Goal: Task Accomplishment & Management: Use online tool/utility

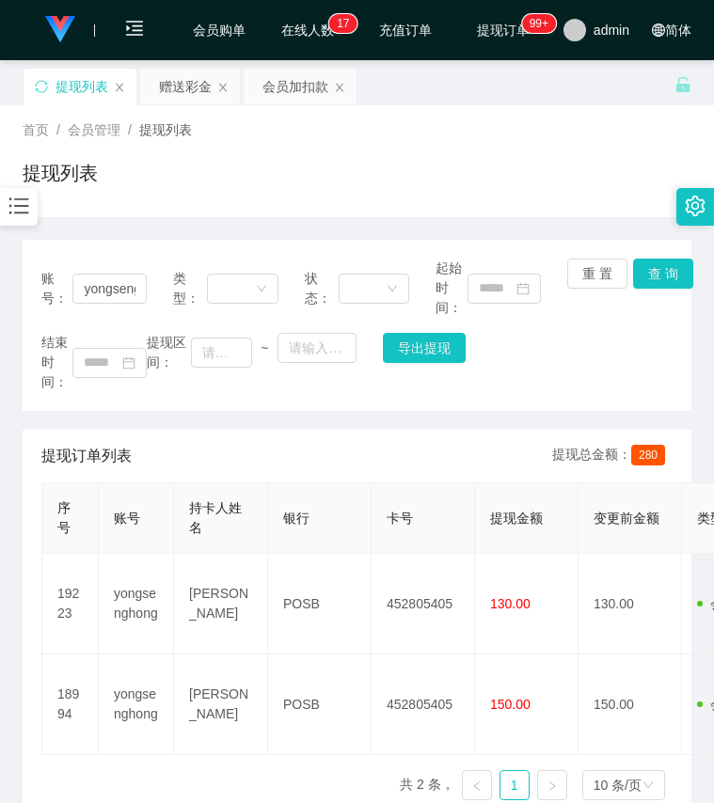
click at [14, 198] on icon "图标: bars" at bounding box center [19, 206] width 24 height 24
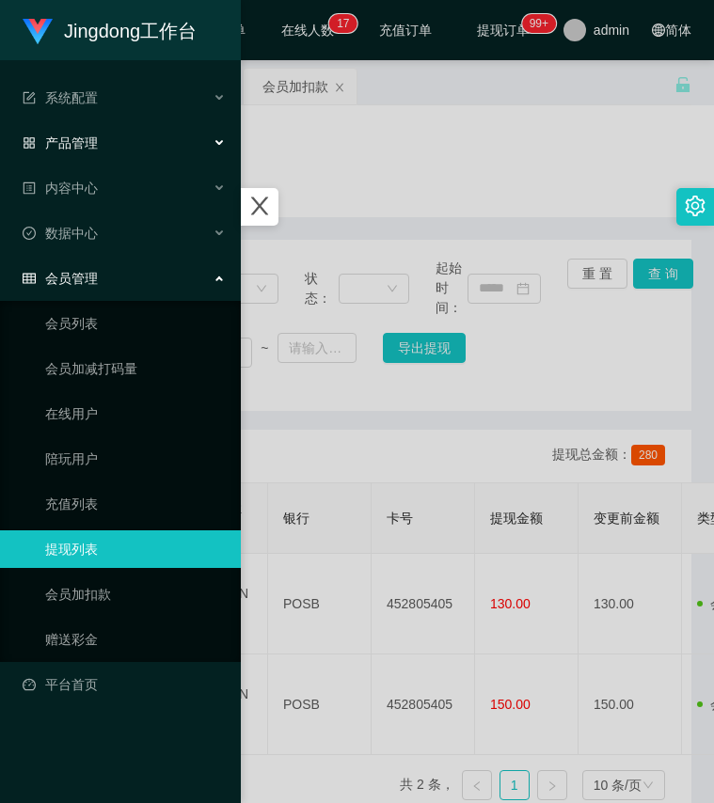
click at [130, 136] on div "产品管理" at bounding box center [120, 143] width 241 height 38
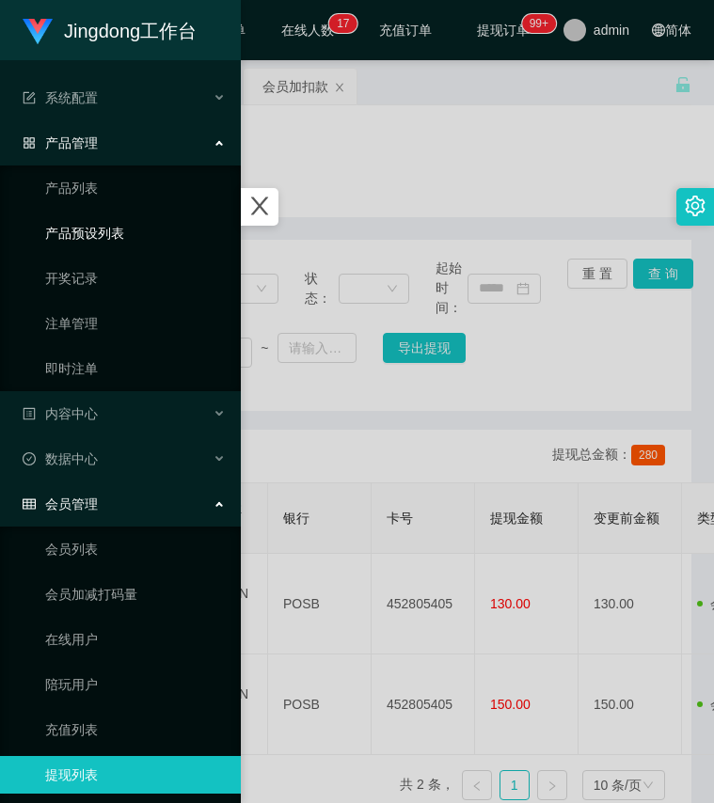
click at [100, 216] on link "产品预设列表" at bounding box center [135, 233] width 181 height 38
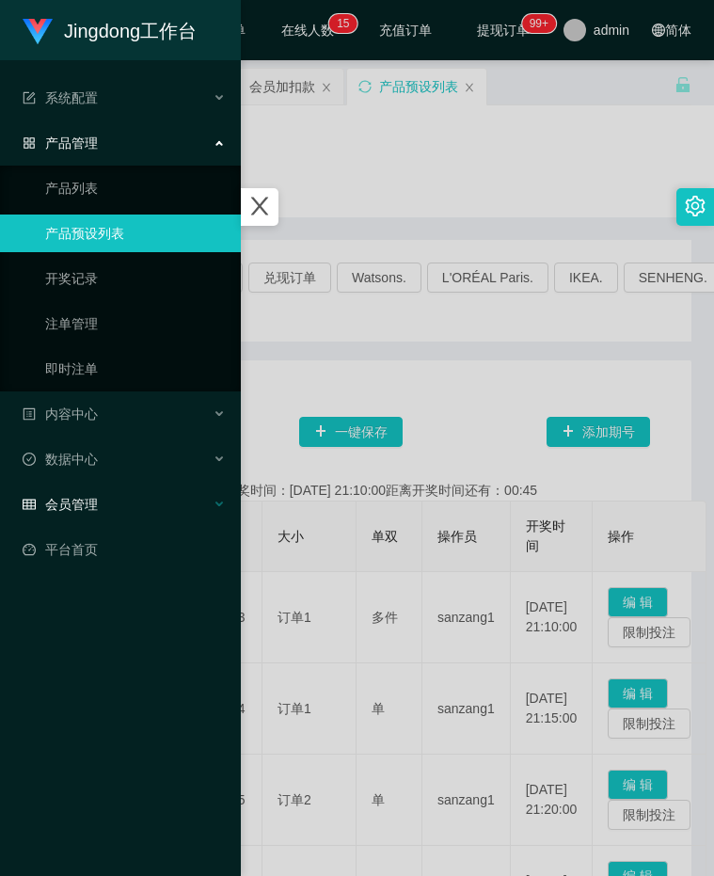
click at [150, 520] on div "会员管理" at bounding box center [120, 504] width 241 height 38
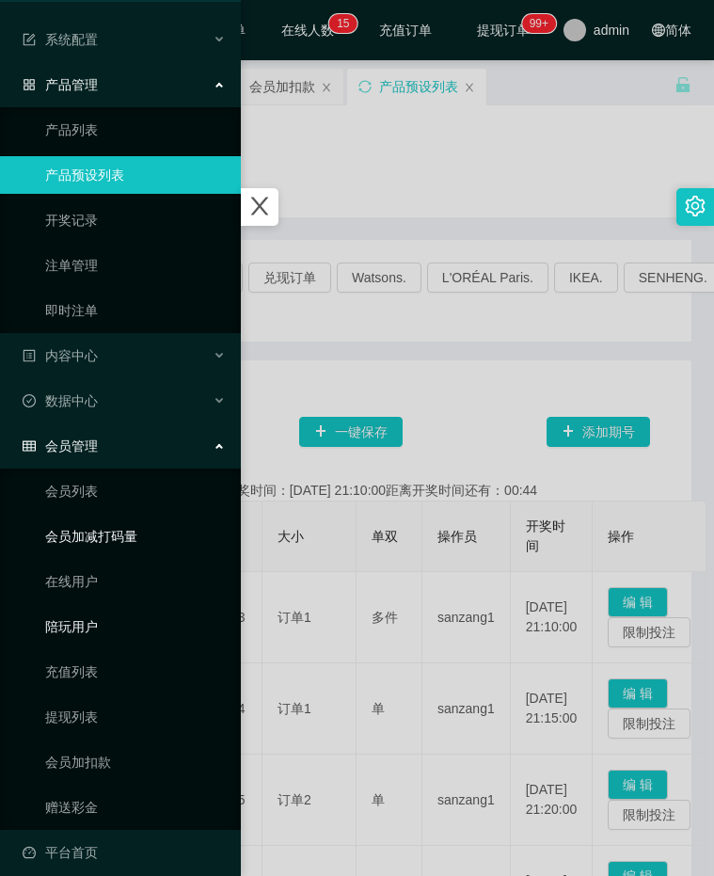
scroll to position [72, 0]
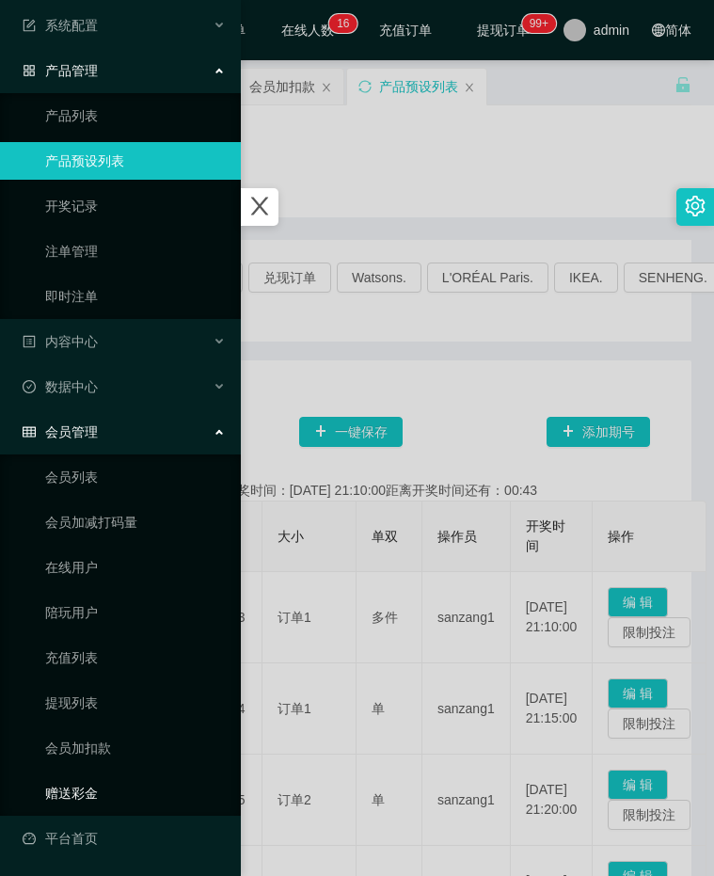
click at [107, 784] on link "赠送彩金" at bounding box center [135, 793] width 181 height 38
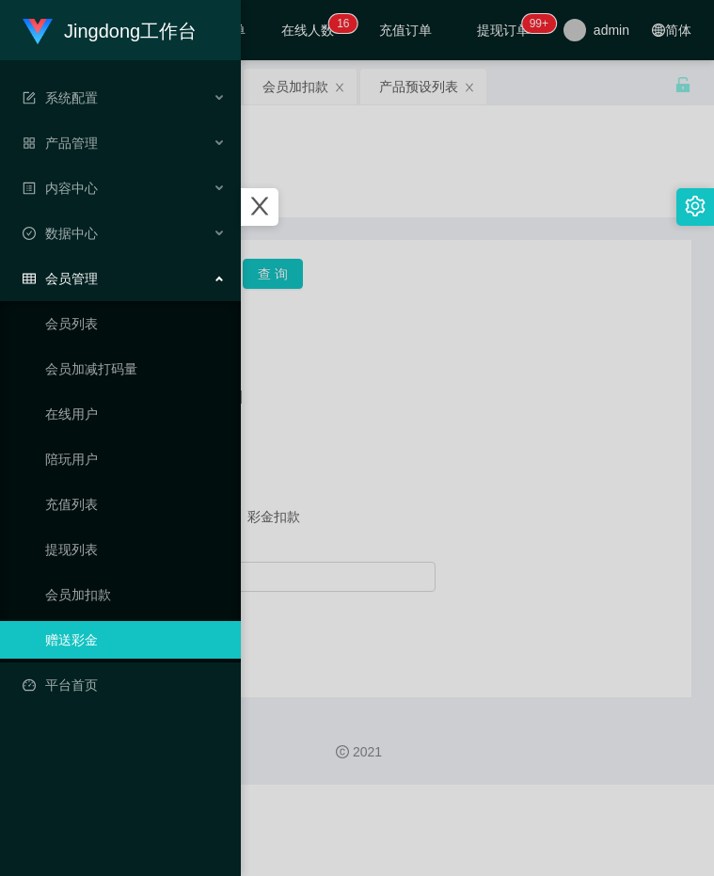
click at [356, 508] on div at bounding box center [357, 438] width 714 height 876
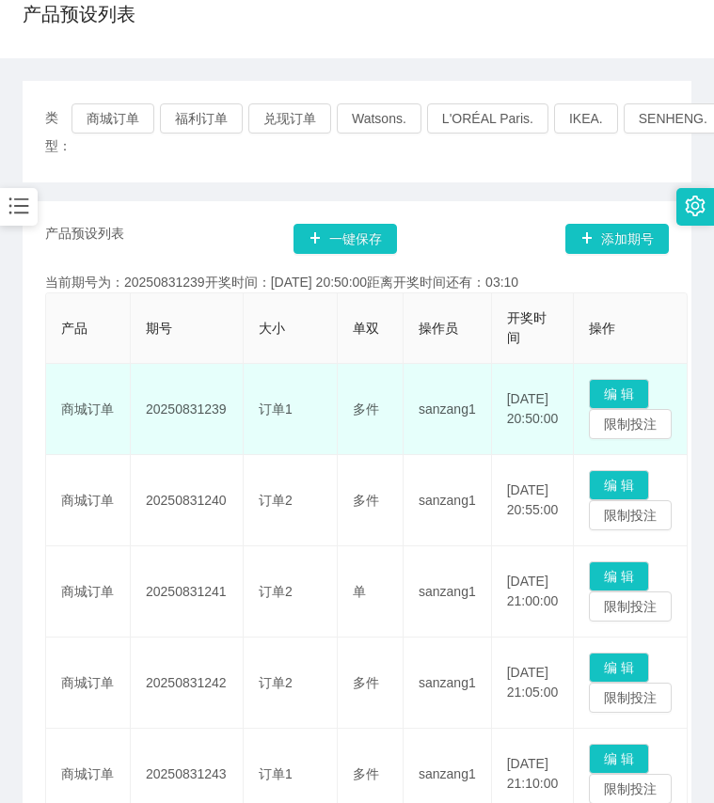
scroll to position [188, 0]
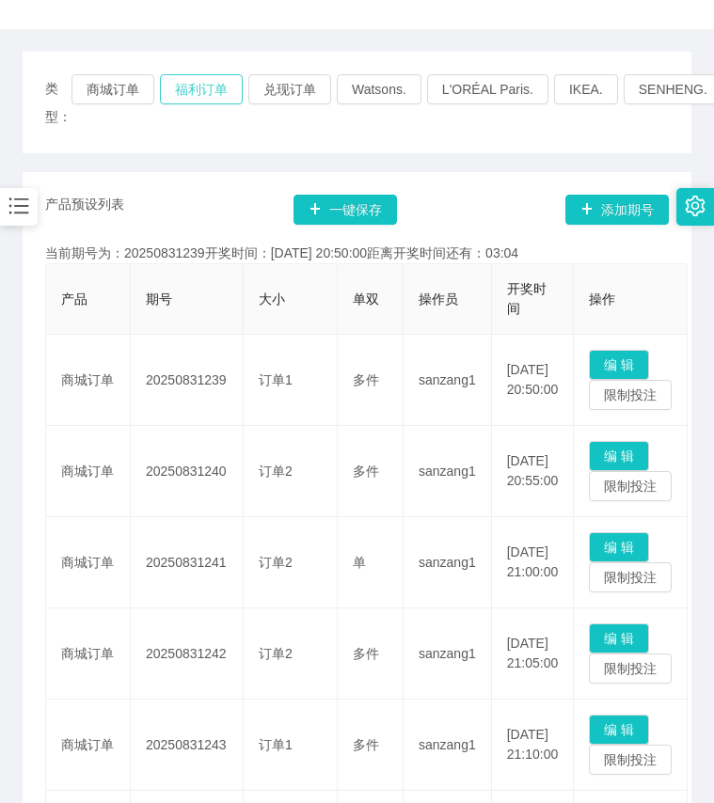
click at [221, 98] on button "福利订单" at bounding box center [201, 89] width 83 height 30
